Goal: Task Accomplishment & Management: Manage account settings

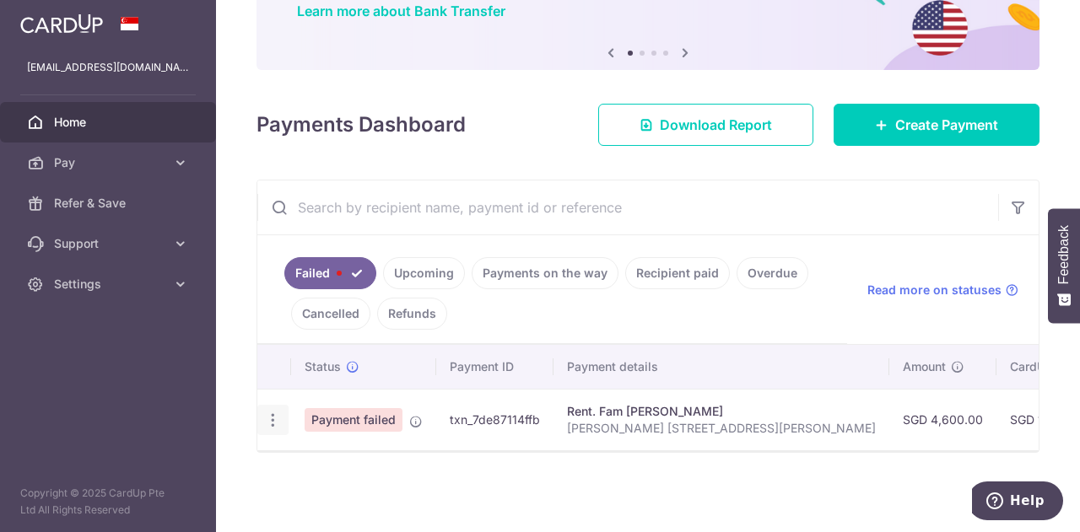
click at [265, 417] on icon "button" at bounding box center [273, 421] width 18 height 18
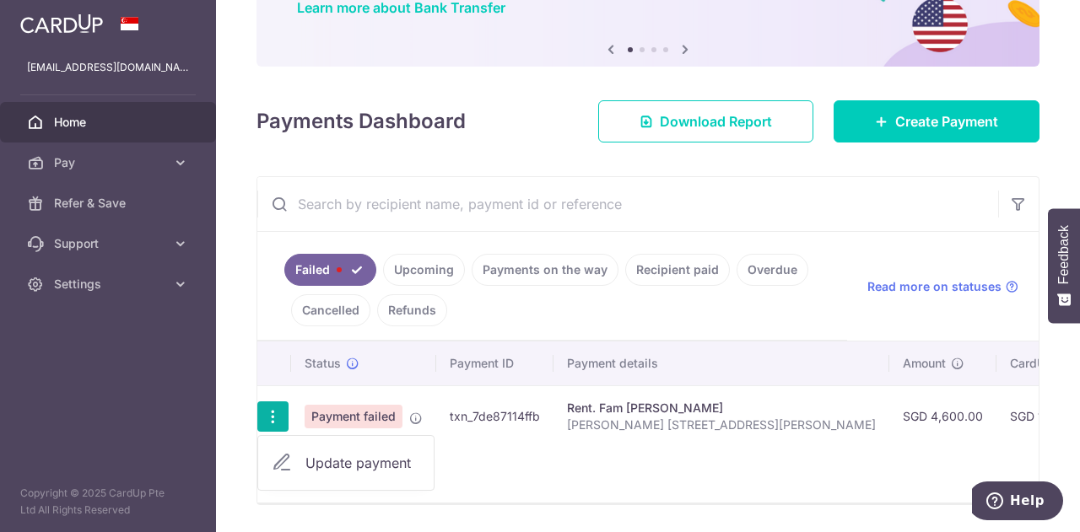
click at [336, 471] on link "Update payment" at bounding box center [345, 463] width 175 height 40
radio input "true"
type input "4,600.00"
type input "[PERSON_NAME] [STREET_ADDRESS][PERSON_NAME]"
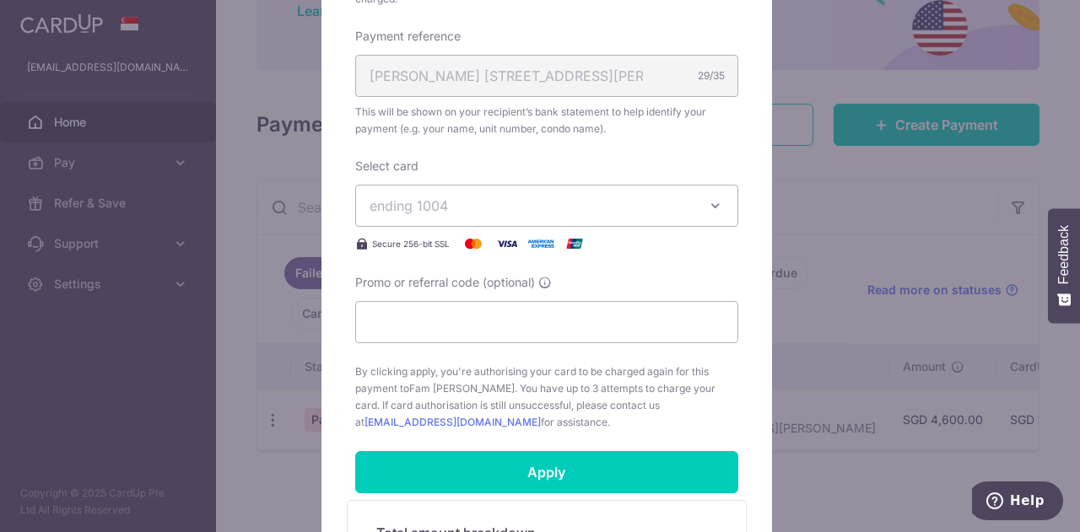
scroll to position [523, 0]
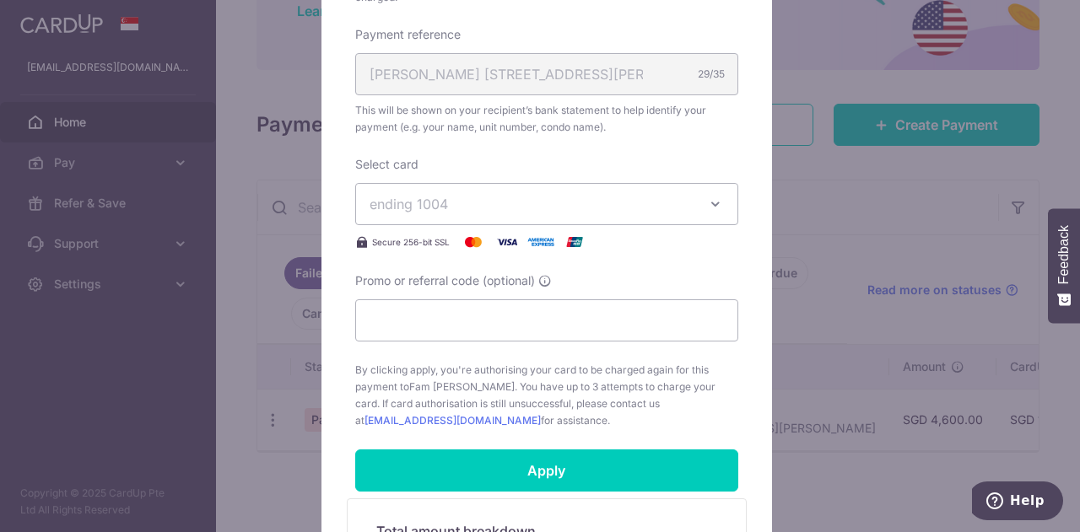
click at [401, 207] on span "ending 1004" at bounding box center [408, 204] width 78 height 17
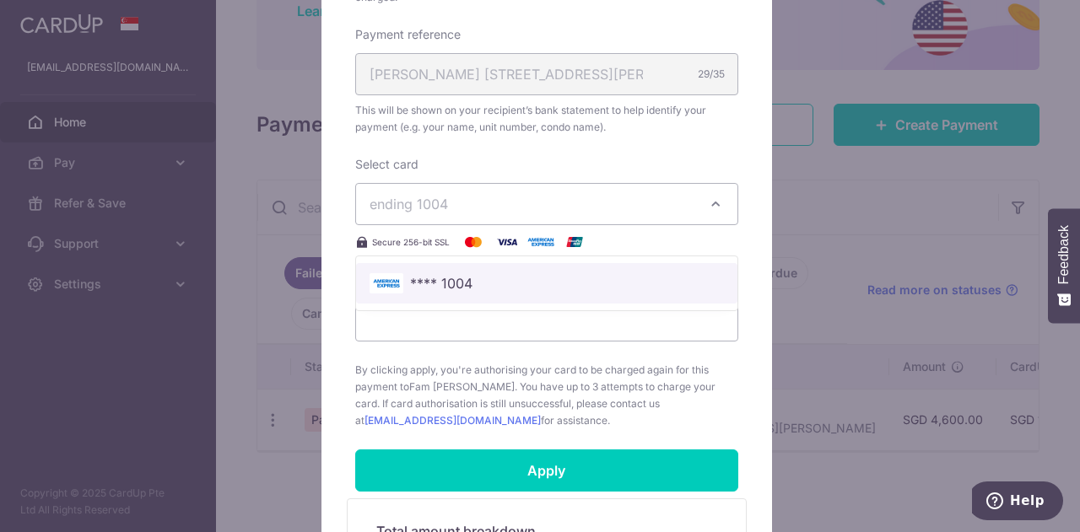
click at [438, 283] on span "**** 1004" at bounding box center [441, 283] width 62 height 20
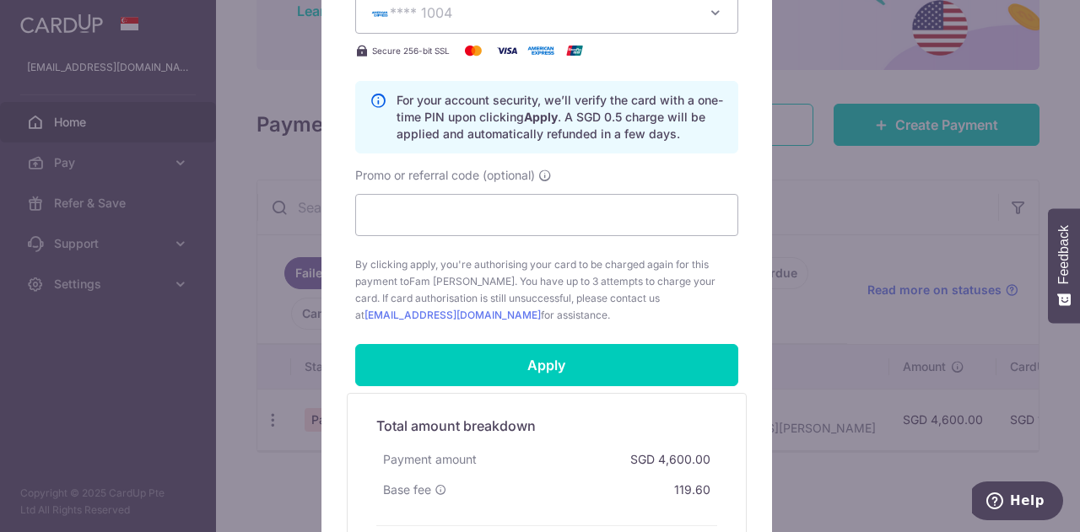
scroll to position [719, 0]
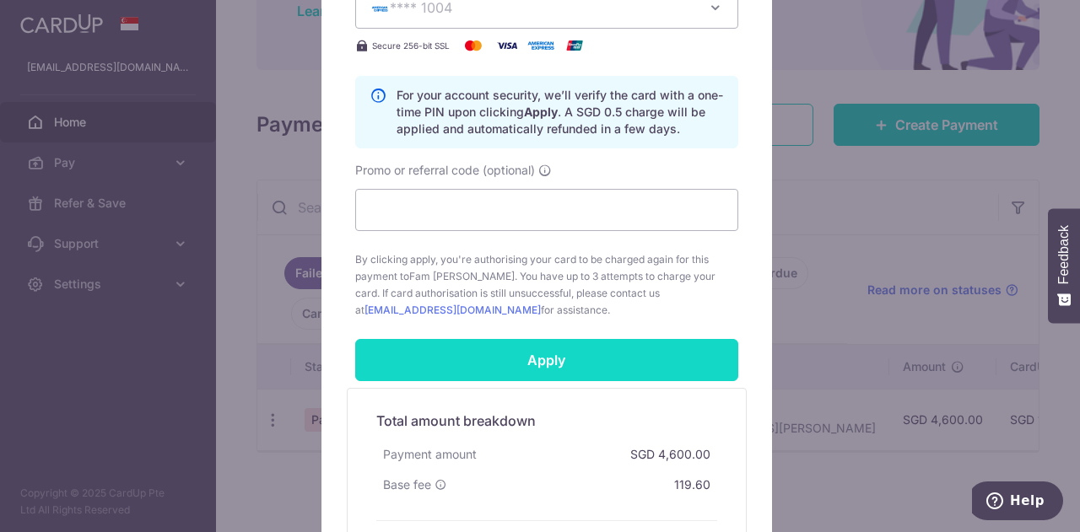
click at [508, 346] on input "Apply" at bounding box center [546, 360] width 383 height 42
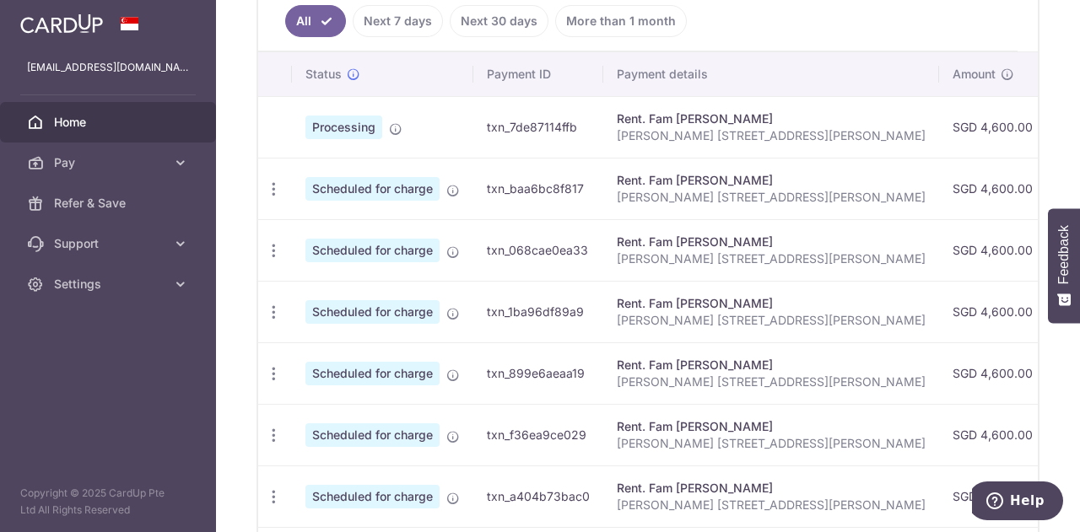
scroll to position [450, 0]
